Goal: Register for event/course

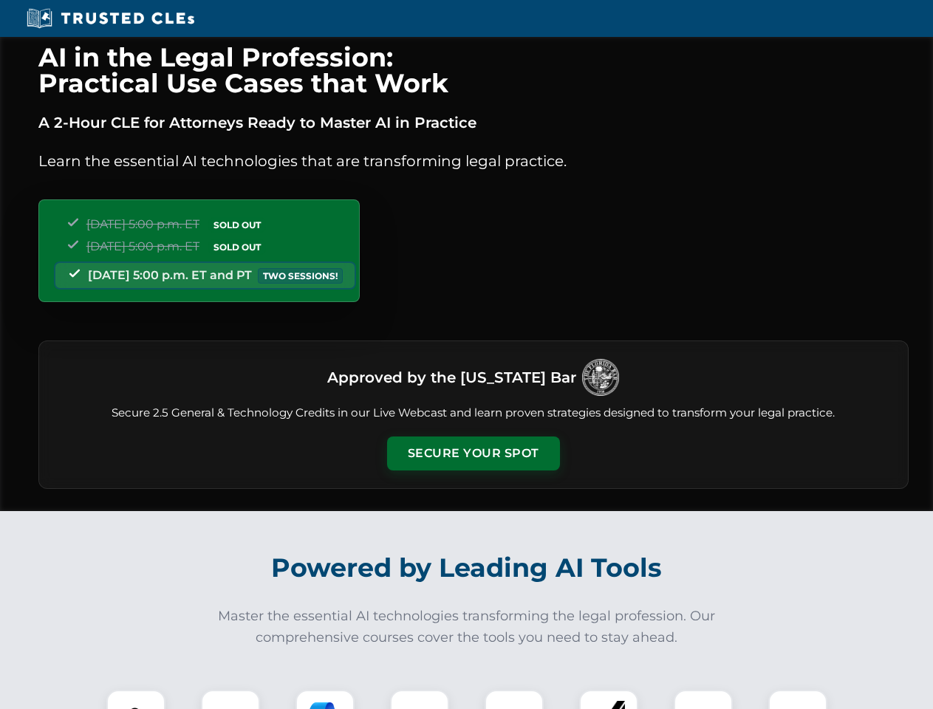
click at [473, 454] on button "Secure Your Spot" at bounding box center [473, 454] width 173 height 34
click at [136, 699] on img at bounding box center [135, 719] width 43 height 43
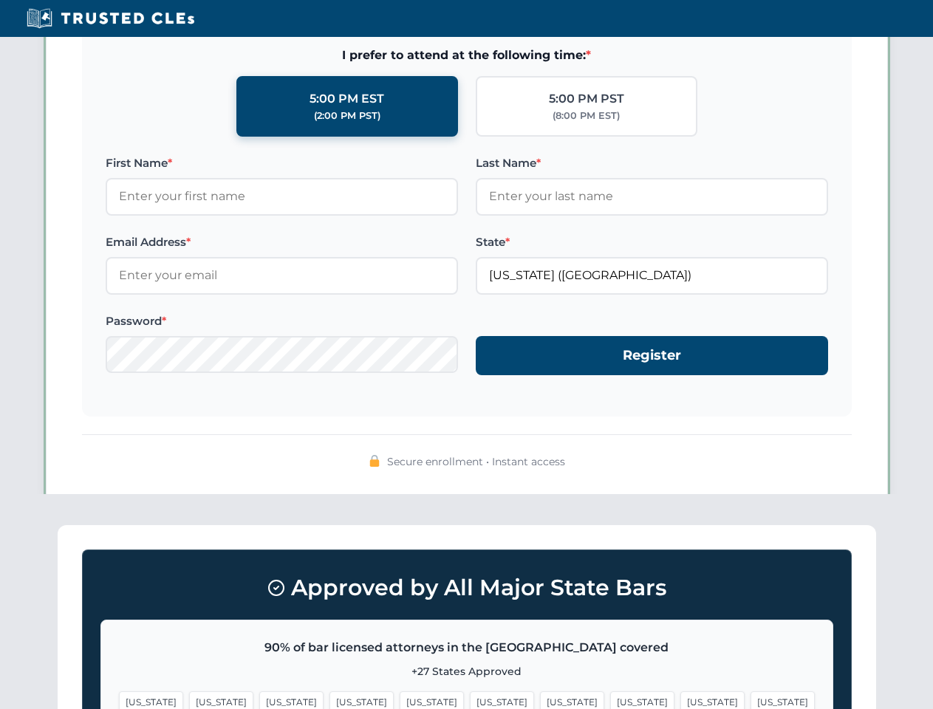
click at [540, 699] on span "[US_STATE]" at bounding box center [572, 701] width 64 height 21
click at [680, 699] on span "[US_STATE]" at bounding box center [712, 701] width 64 height 21
